Goal: Transaction & Acquisition: Obtain resource

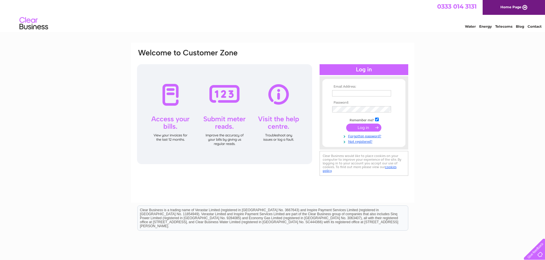
click at [362, 92] on input "text" at bounding box center [361, 93] width 59 height 6
click at [349, 94] on input "text" at bounding box center [361, 93] width 59 height 7
type input "pat@kennysmusic.co.uk"
click at [356, 128] on input "submit" at bounding box center [363, 128] width 35 height 8
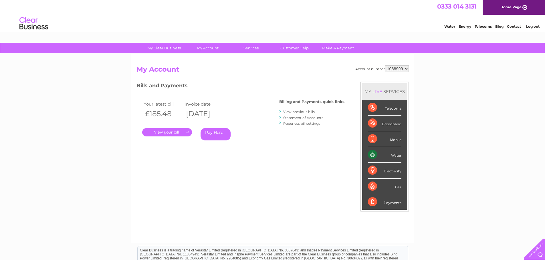
click at [407, 69] on select "1068999 1069000 1069001 1069002 1069003" at bounding box center [397, 68] width 24 height 7
click at [180, 133] on link "." at bounding box center [167, 132] width 50 height 8
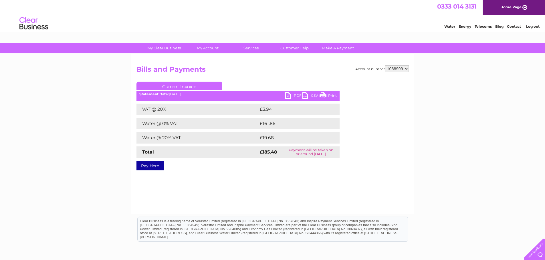
click at [288, 94] on link "PDF" at bounding box center [293, 96] width 17 height 8
click at [405, 68] on select "1068999 1069000 1069001 1069002 1069003" at bounding box center [397, 68] width 24 height 7
click at [407, 69] on select "1068999 1069000 1069001 1069002 1069003" at bounding box center [397, 68] width 24 height 7
select select "1069000"
click at [385, 65] on select "1068999 1069000 1069001 1069002 1069003" at bounding box center [397, 68] width 24 height 7
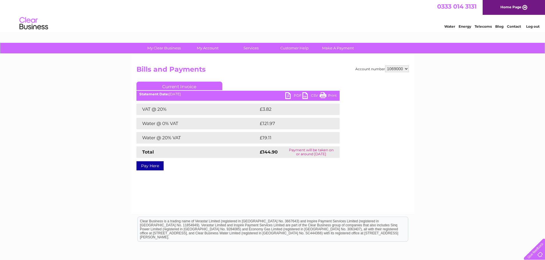
click at [287, 97] on link "PDF" at bounding box center [293, 96] width 17 height 8
click at [405, 69] on select "1068999 1069000 1069001 1069002 1069003" at bounding box center [397, 68] width 24 height 7
select select "1069001"
click at [385, 65] on select "1068999 1069000 1069001 1069002 1069003" at bounding box center [397, 68] width 24 height 7
click at [288, 95] on link "PDF" at bounding box center [293, 96] width 17 height 8
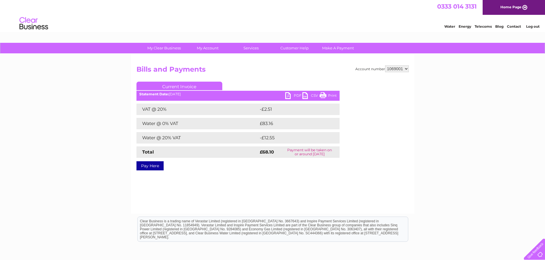
click at [406, 68] on select "1068999 1069000 1069001 1069002 1069003" at bounding box center [397, 68] width 24 height 7
select select "1069002"
click at [385, 65] on select "1068999 1069000 1069001 1069002 1069003" at bounding box center [397, 68] width 24 height 7
click at [287, 97] on link "PDF" at bounding box center [293, 96] width 17 height 8
click at [406, 69] on select "1068999 1069000 1069001 1069002 1069003" at bounding box center [397, 68] width 24 height 7
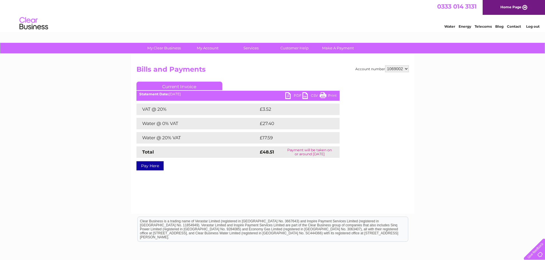
select select "1069003"
click at [385, 65] on select "1068999 1069000 1069001 1069002 1069003" at bounding box center [397, 68] width 24 height 7
click at [288, 95] on link "PDF" at bounding box center [293, 96] width 17 height 8
